Goal: Communication & Community: Share content

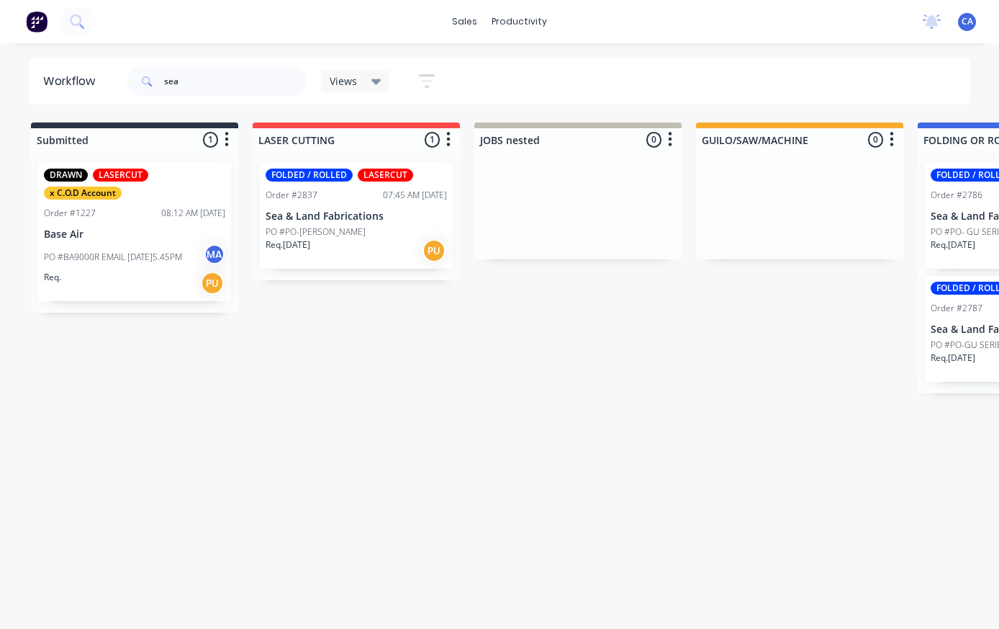
scroll to position [0, 562]
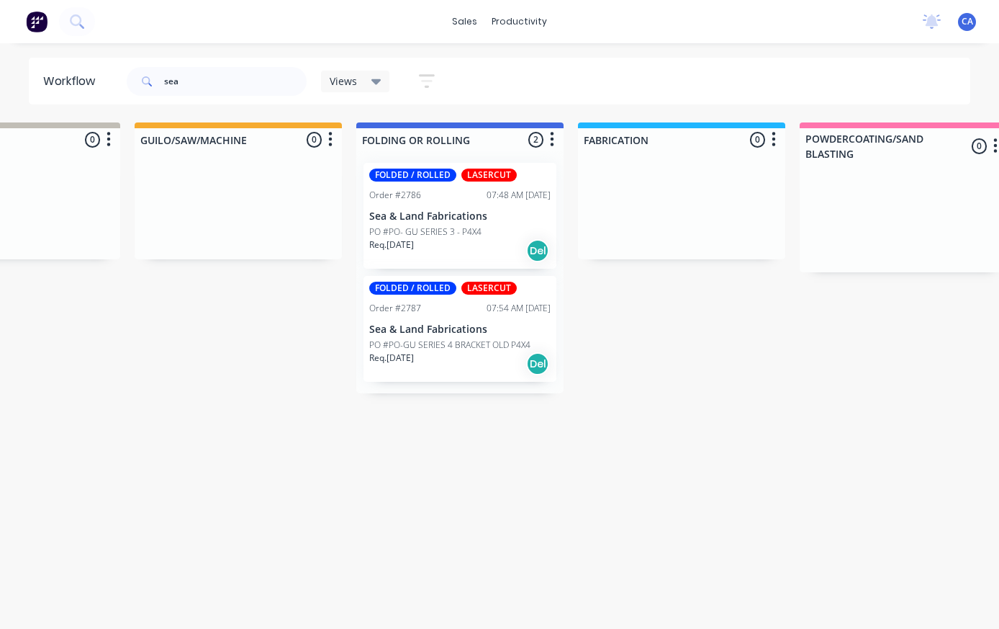
click at [454, 203] on div "FOLDED / ROLLED LASERCUT Order #2786 07:48 AM [DATE] Sea & Land Fabrications PO…" at bounding box center [460, 216] width 193 height 106
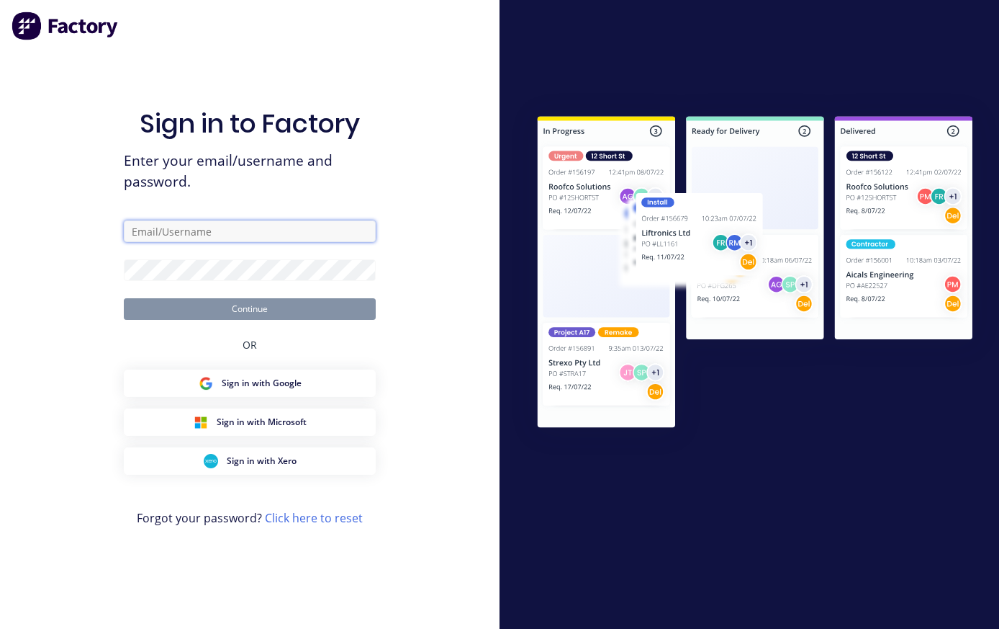
click at [322, 234] on input "text" at bounding box center [250, 231] width 252 height 22
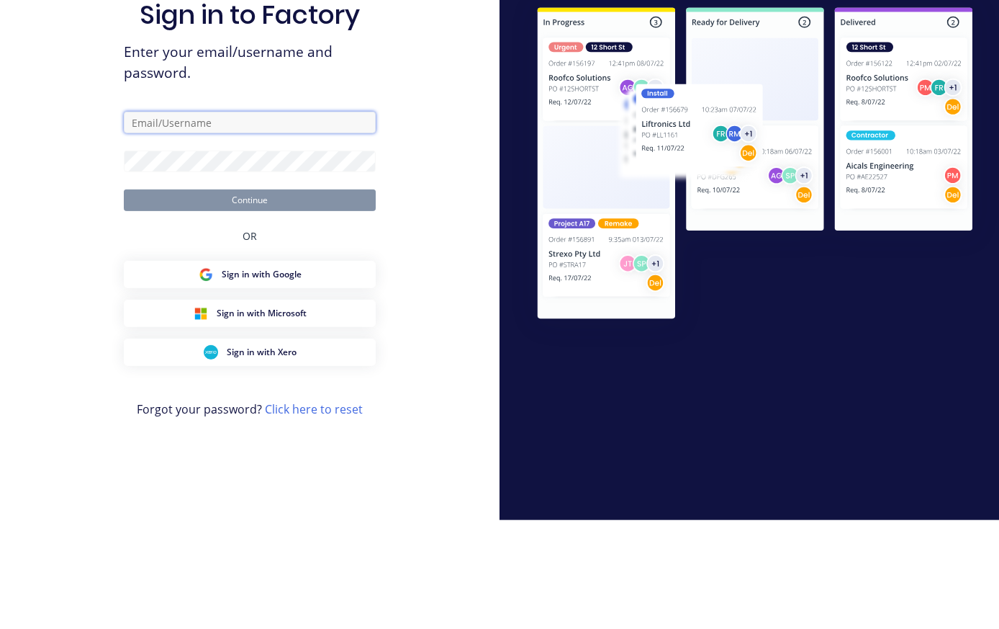
type input "C"
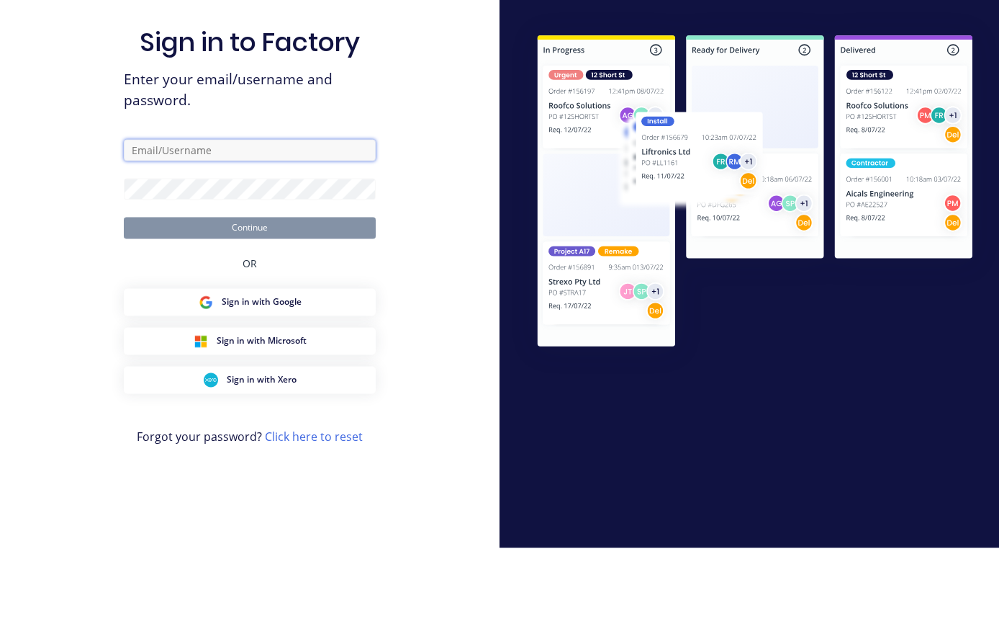
scroll to position [27, 0]
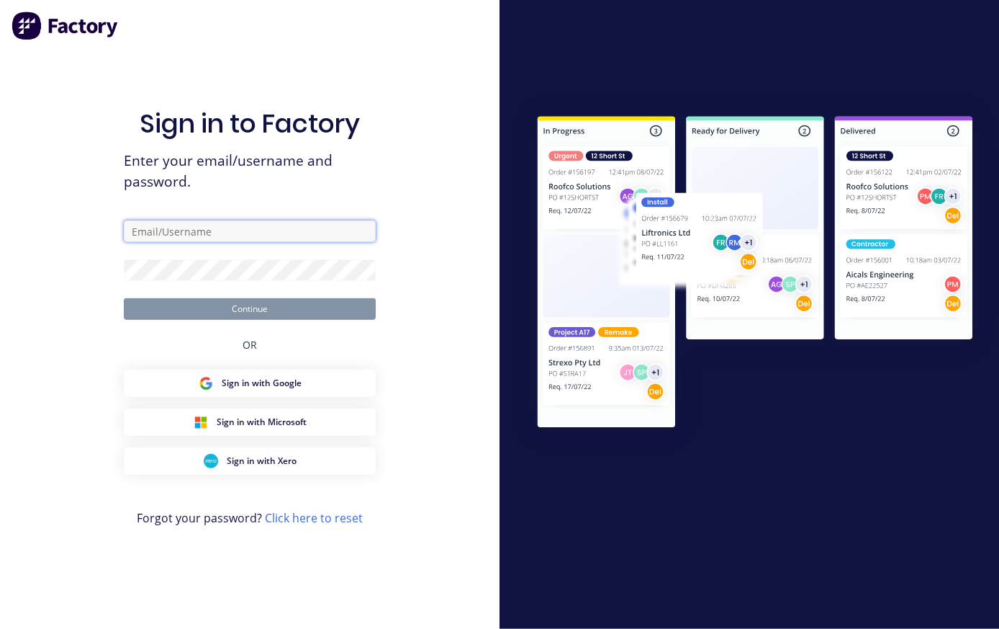
click at [320, 220] on input "text" at bounding box center [250, 231] width 252 height 22
paste input "[EMAIL_ADDRESS][DOMAIN_NAME]"
type input "[EMAIL_ADDRESS][DOMAIN_NAME]"
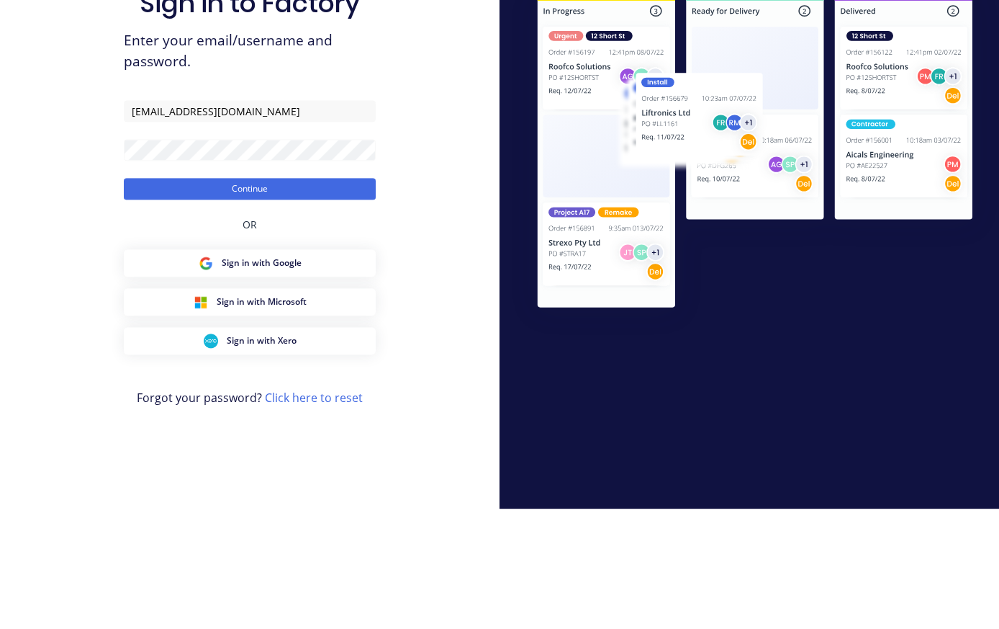
click at [164, 298] on button "Continue" at bounding box center [250, 309] width 252 height 22
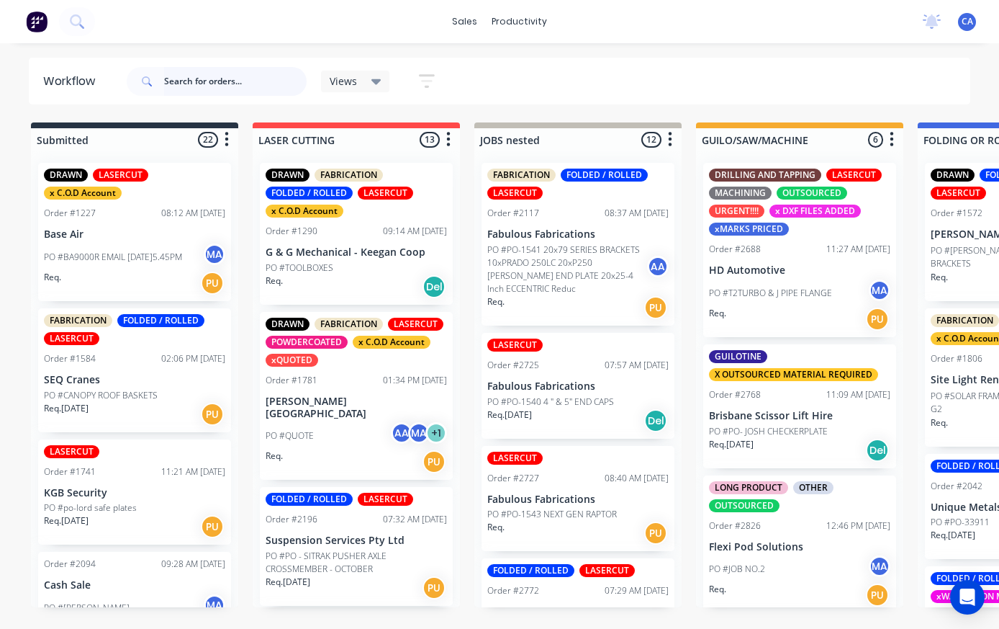
click at [232, 81] on input "text" at bounding box center [235, 81] width 143 height 29
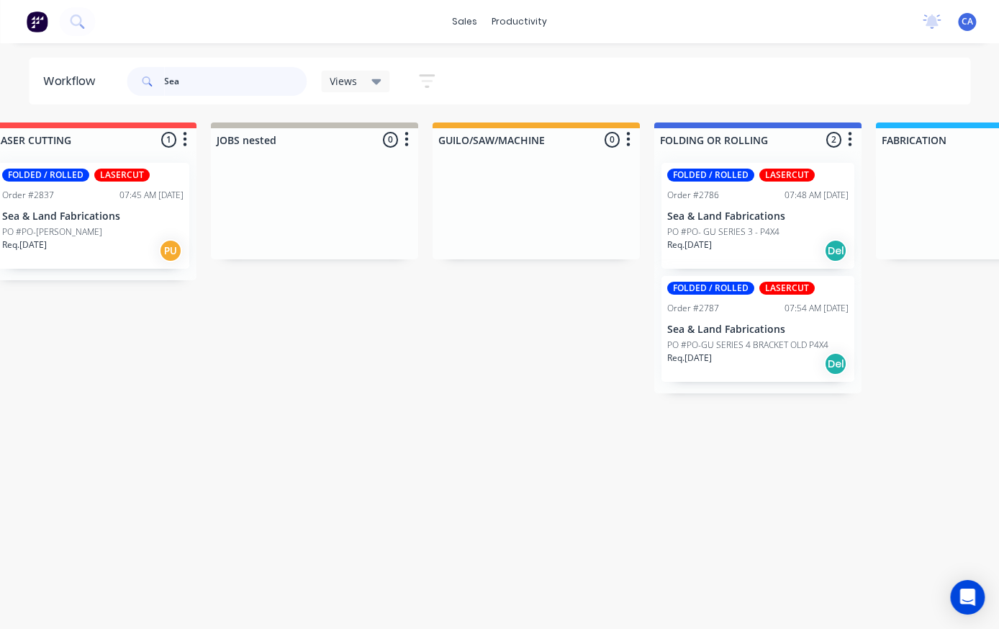
type input "Sea"
click at [727, 235] on p "PO #PO- GU SERIES 3 - P4X4" at bounding box center [723, 231] width 112 height 13
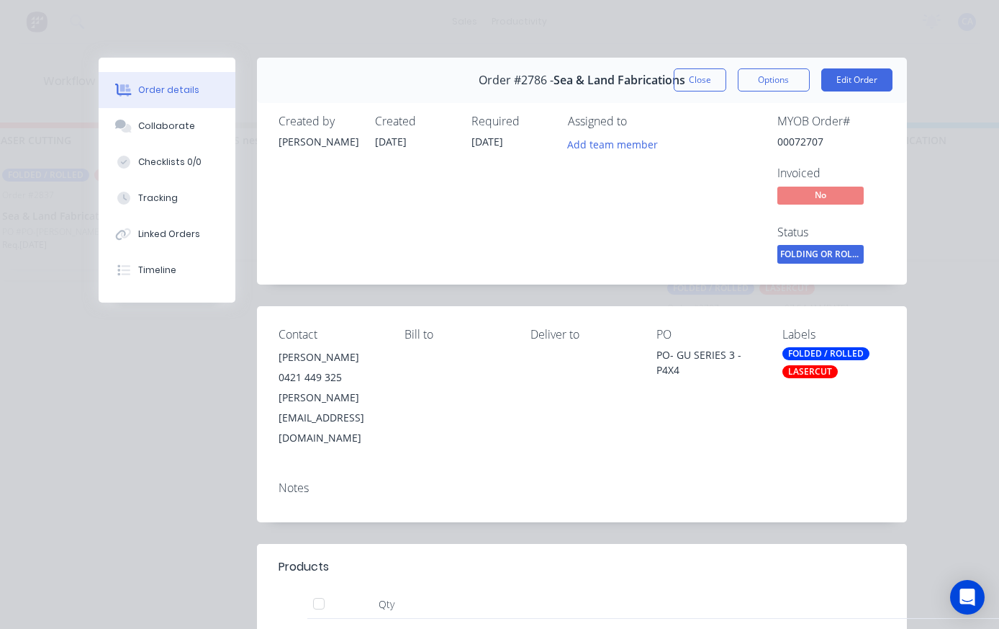
click at [152, 171] on button "Checklists 0/0" at bounding box center [167, 162] width 137 height 36
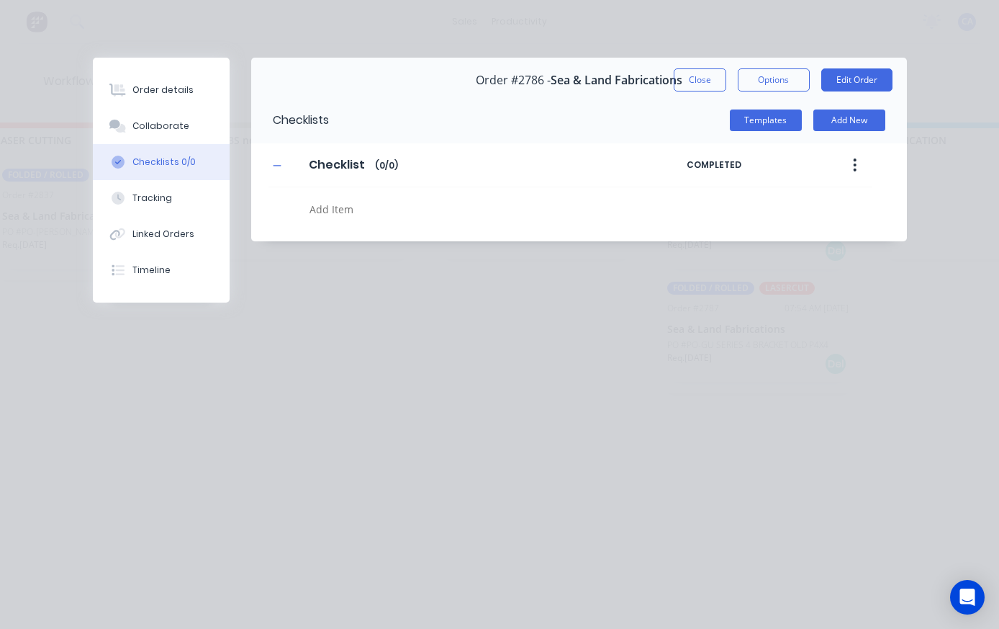
click at [137, 132] on div "Collaborate" at bounding box center [160, 126] width 57 height 13
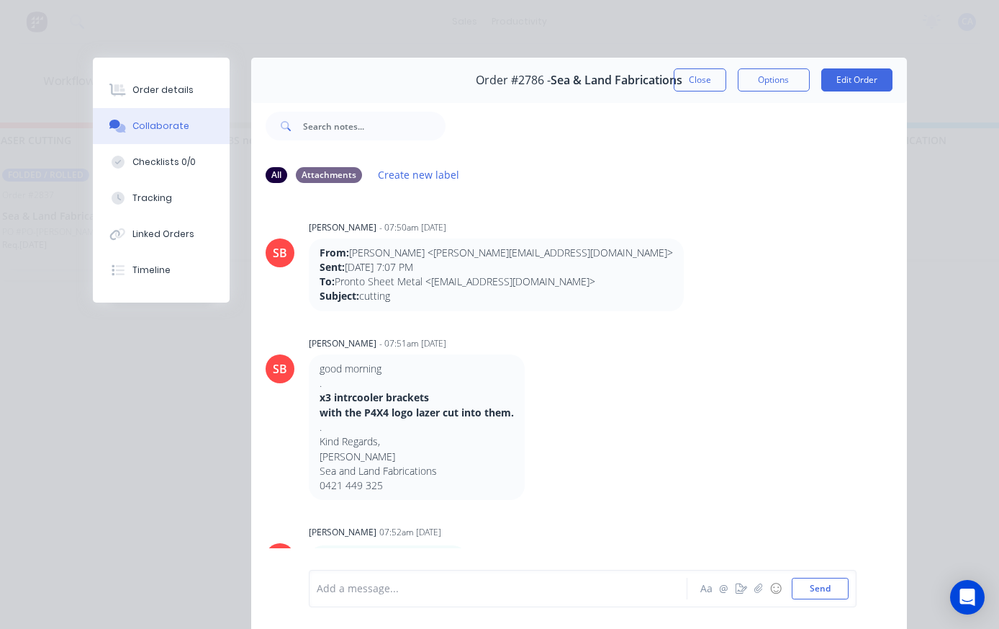
click at [757, 588] on icon "button" at bounding box center [758, 588] width 9 height 10
click at [828, 592] on button "Send" at bounding box center [820, 588] width 57 height 22
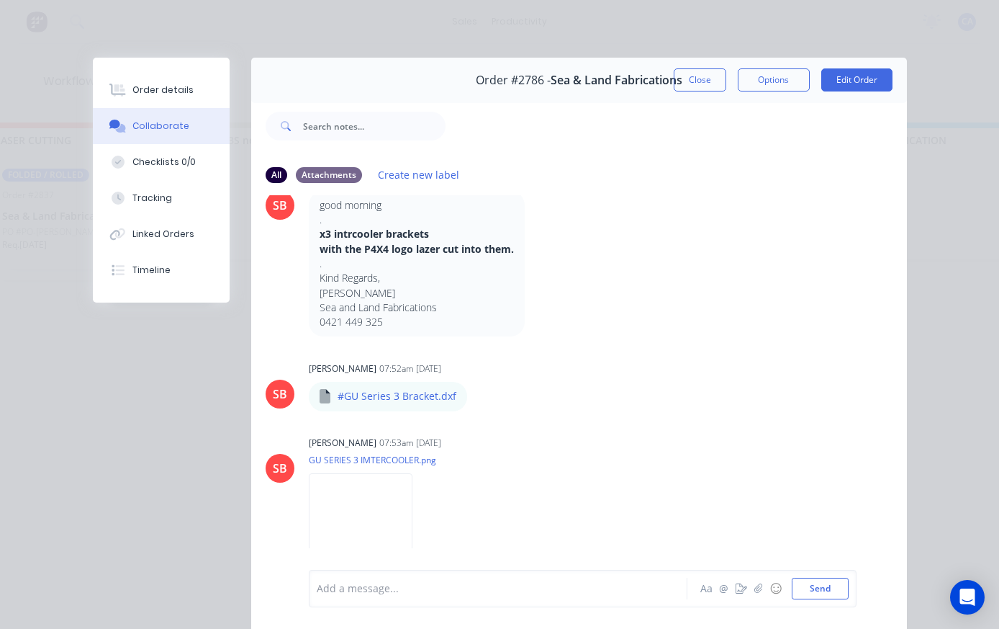
click at [693, 80] on button "Close" at bounding box center [700, 79] width 53 height 23
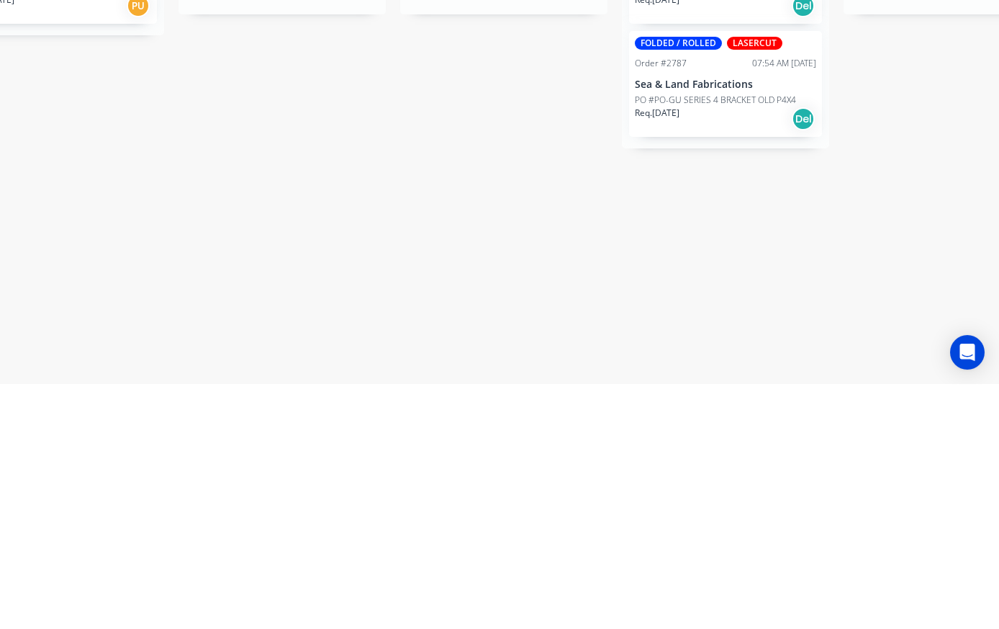
scroll to position [0, 296]
click at [709, 338] on p "PO #PO-GU SERIES 4 BRACKET OLD P4X4" at bounding box center [715, 344] width 161 height 13
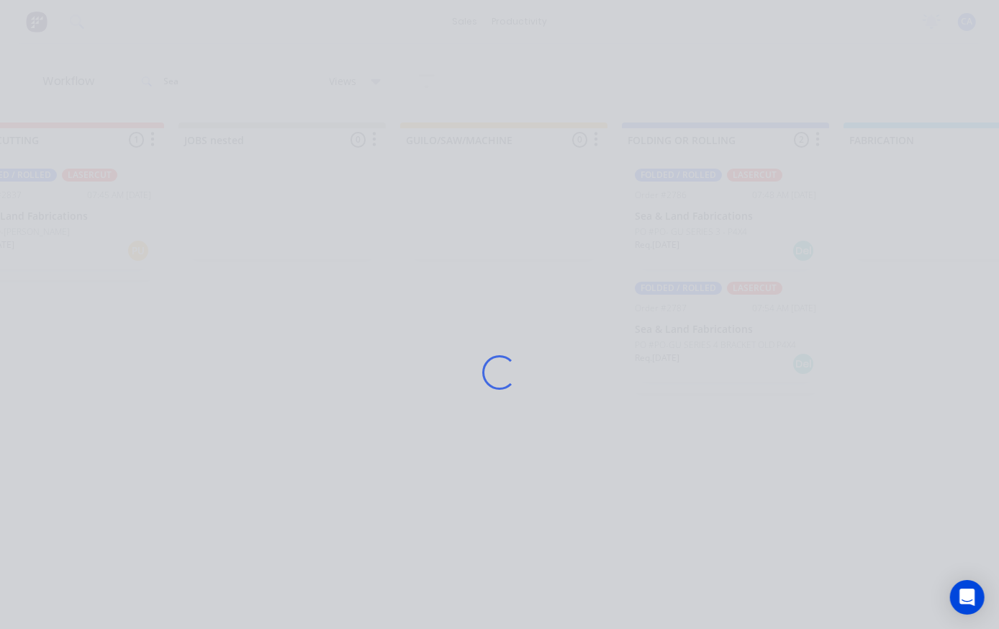
scroll to position [0, 297]
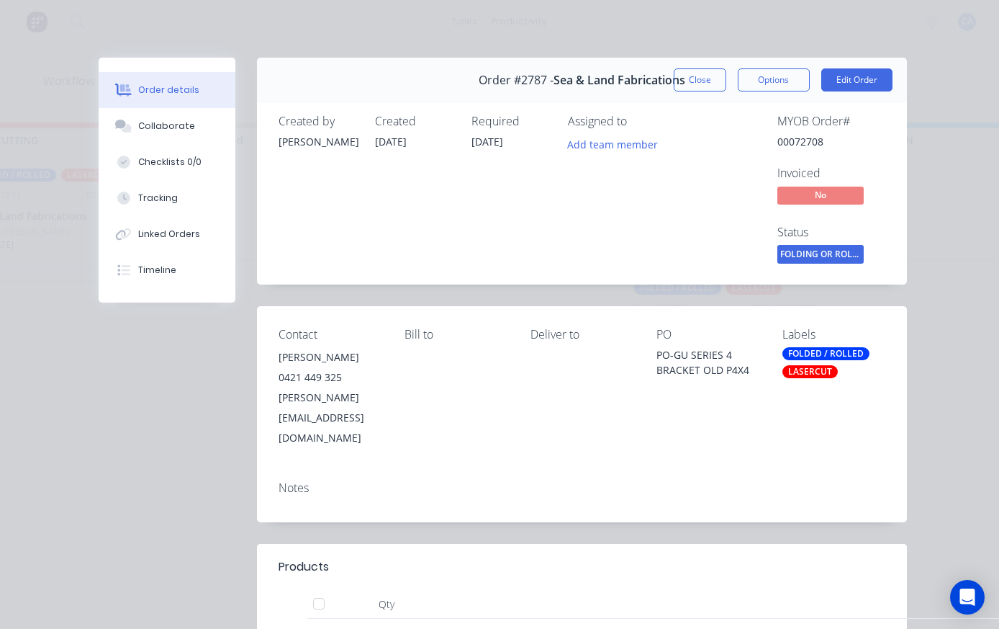
click at [140, 132] on div "Collaborate" at bounding box center [166, 126] width 57 height 13
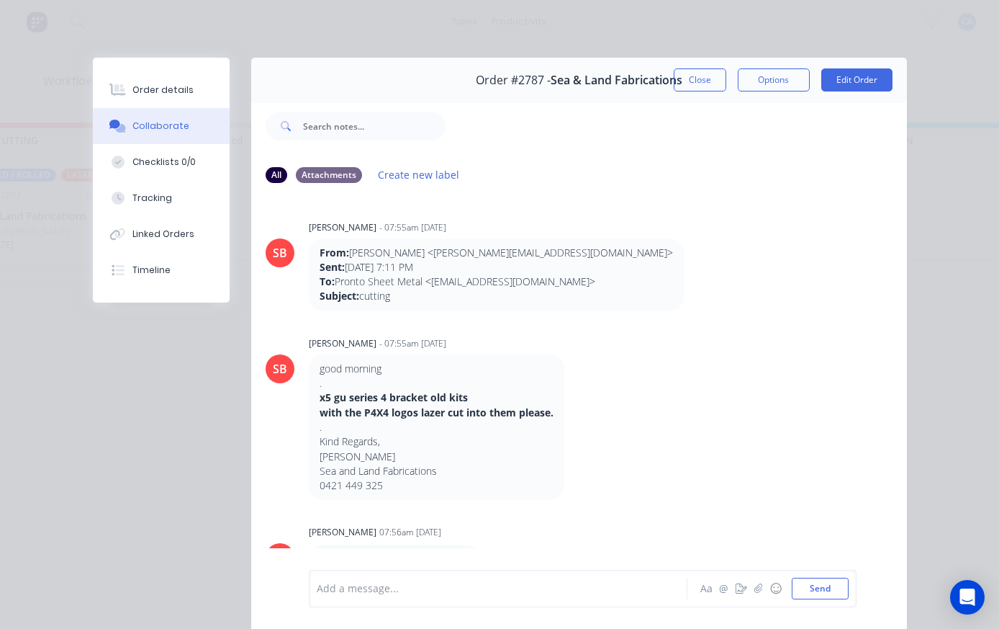
click at [757, 593] on icon "button" at bounding box center [759, 587] width 8 height 9
click at [828, 588] on button "Send" at bounding box center [820, 588] width 57 height 22
